Goal: Check status

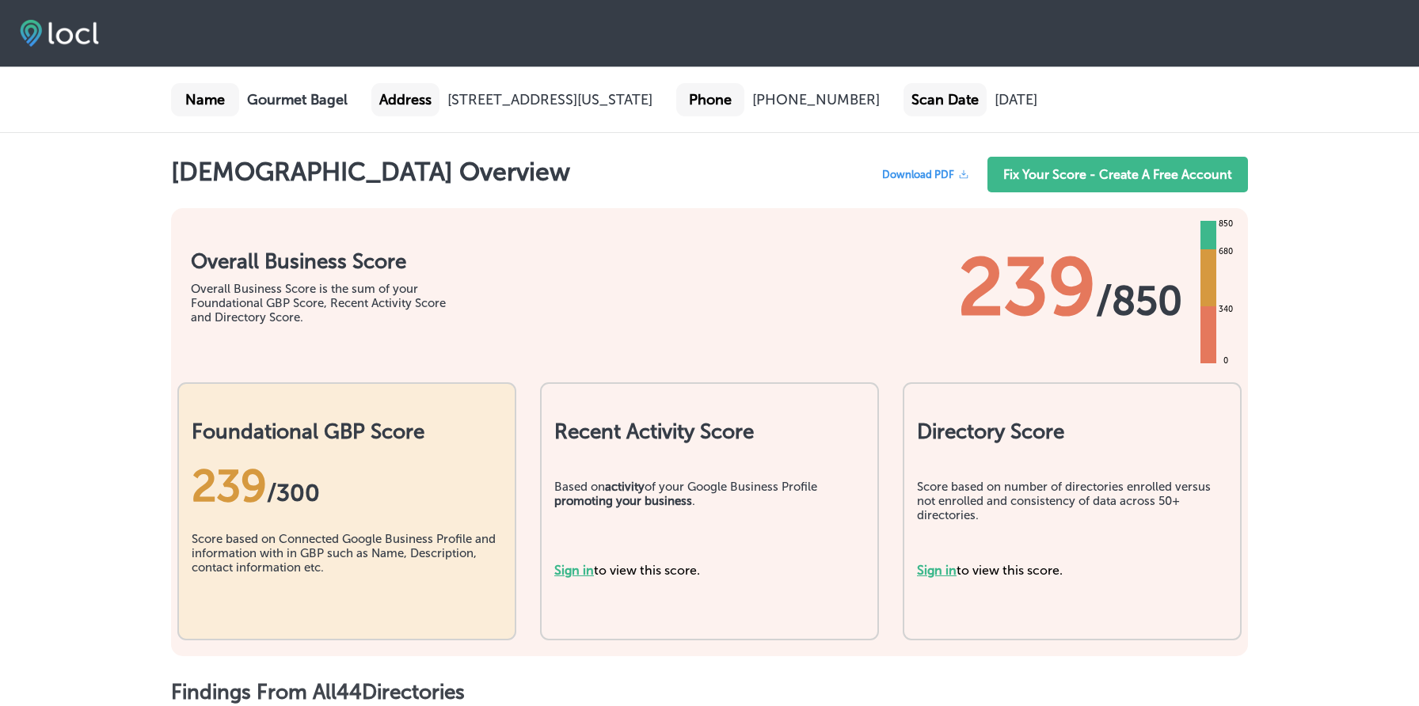
click at [736, 299] on div "Overall Business Score Overall Business Score is the sum of your Foundational G…" at bounding box center [709, 279] width 1077 height 143
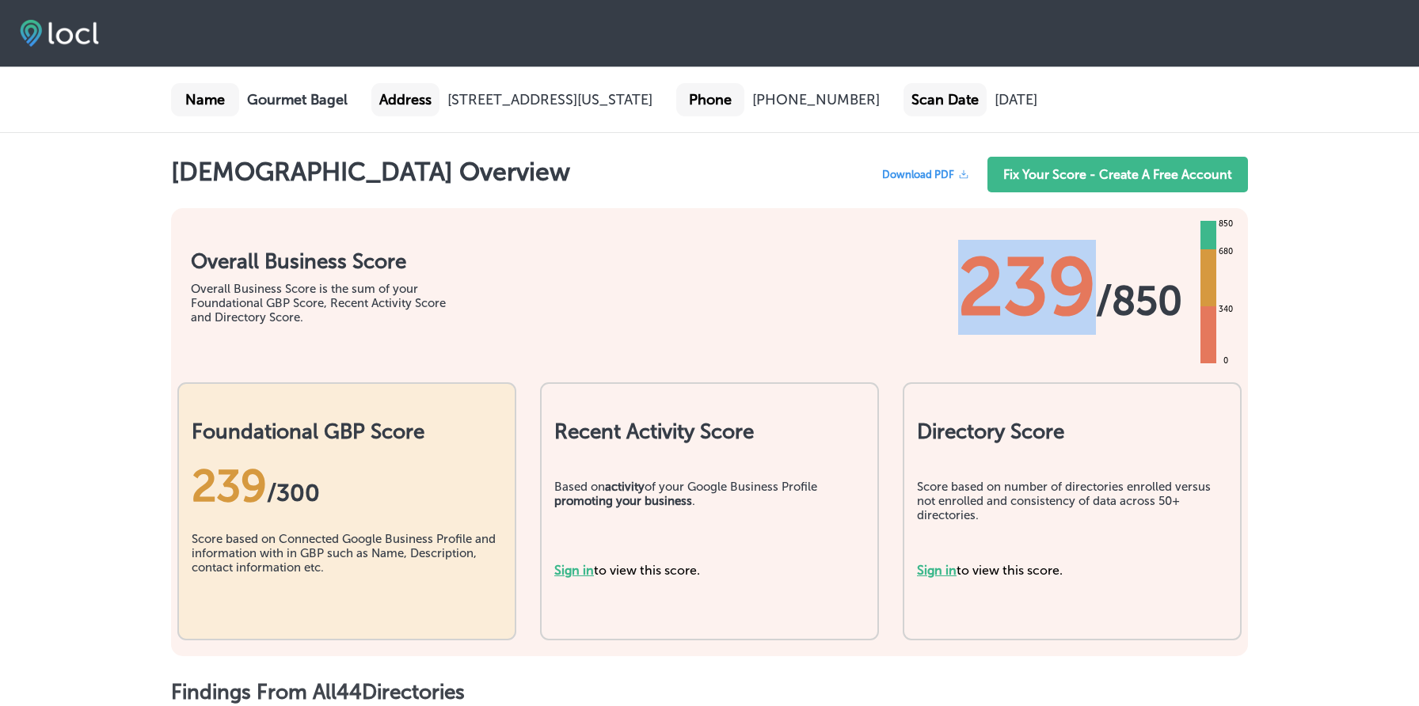
click at [736, 299] on div "Overall Business Score Overall Business Score is the sum of your Foundational G…" at bounding box center [709, 279] width 1077 height 143
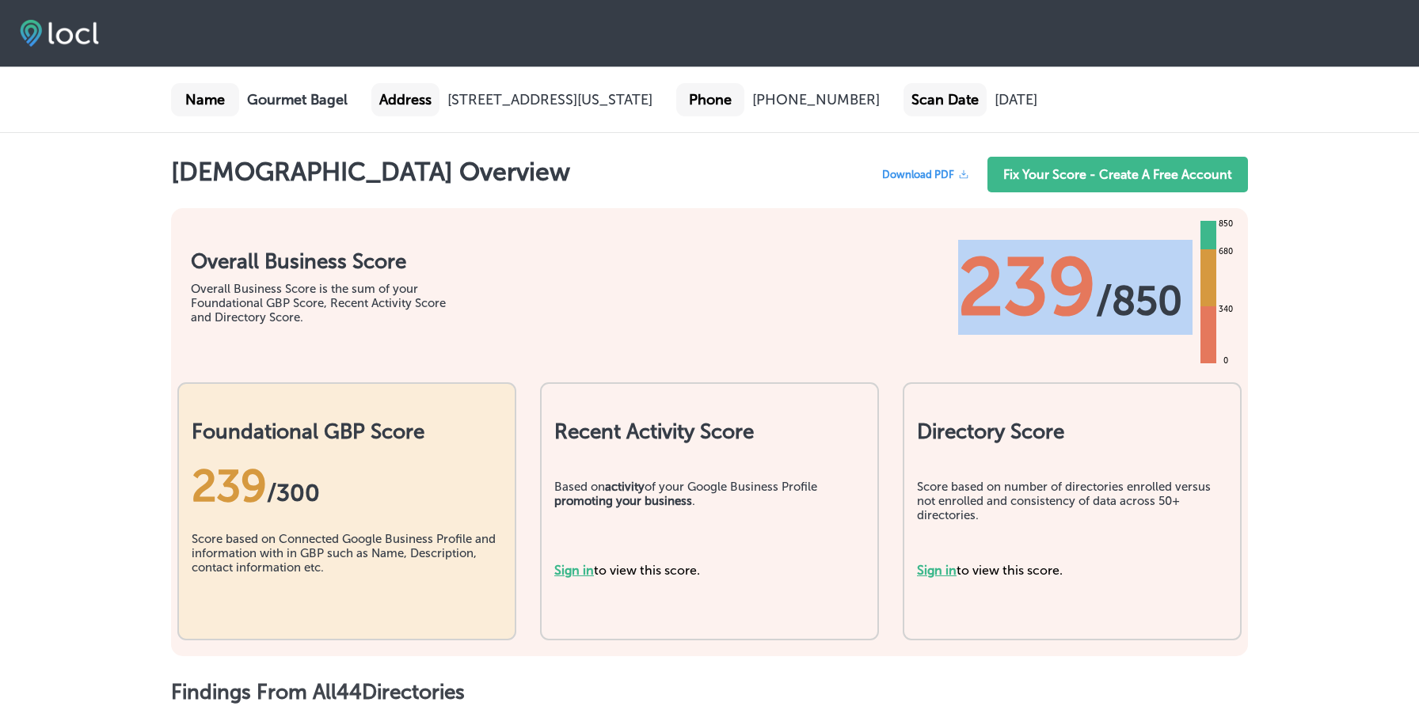
click at [736, 299] on div "Overall Business Score Overall Business Score is the sum of your Foundational G…" at bounding box center [709, 279] width 1077 height 143
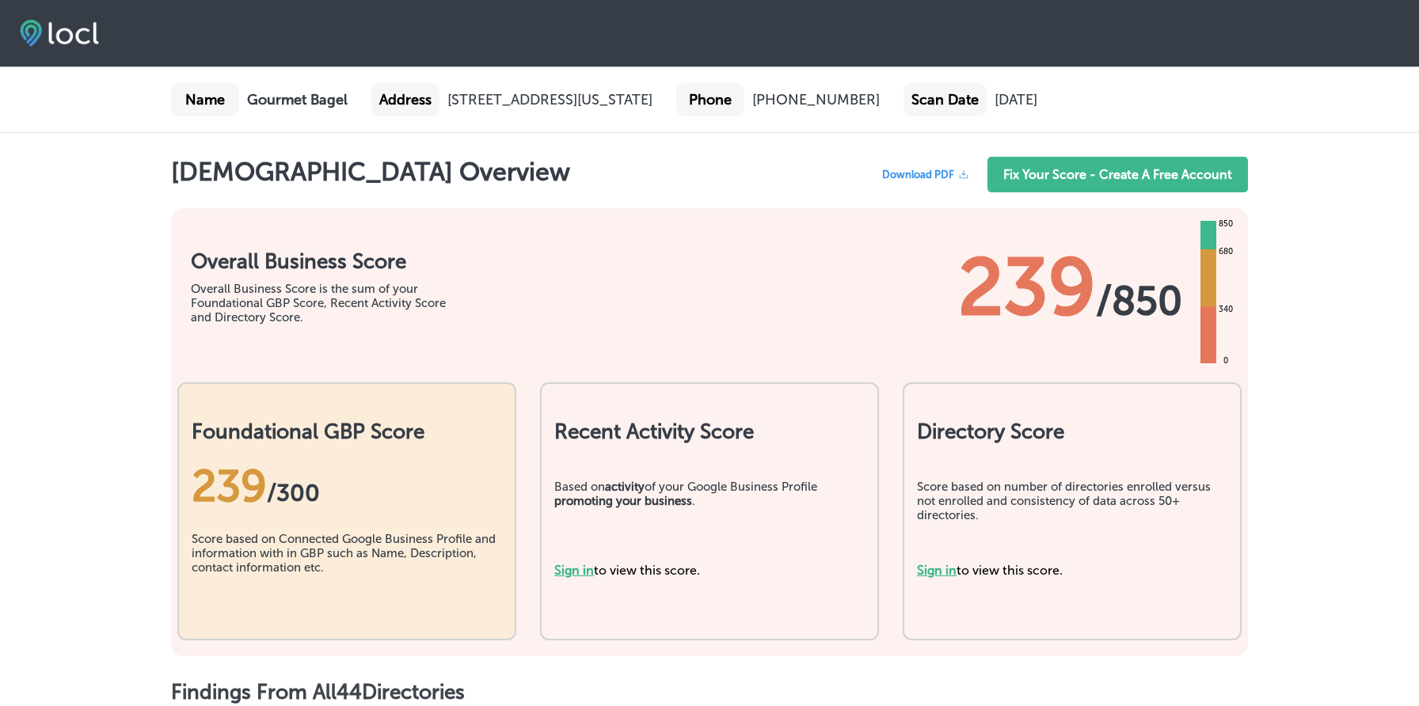
click at [668, 193] on div "[DEMOGRAPHIC_DATA] Overview Download PDF Fix Your Score - Create A Free Account" at bounding box center [709, 179] width 1077 height 44
